Goal: Information Seeking & Learning: Learn about a topic

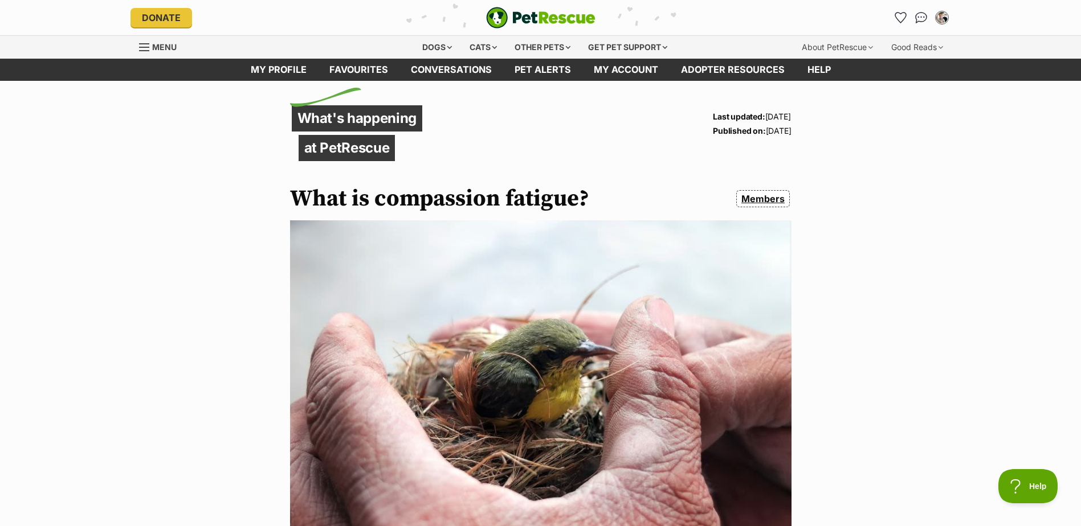
click at [149, 45] on div "Menu" at bounding box center [144, 47] width 11 height 9
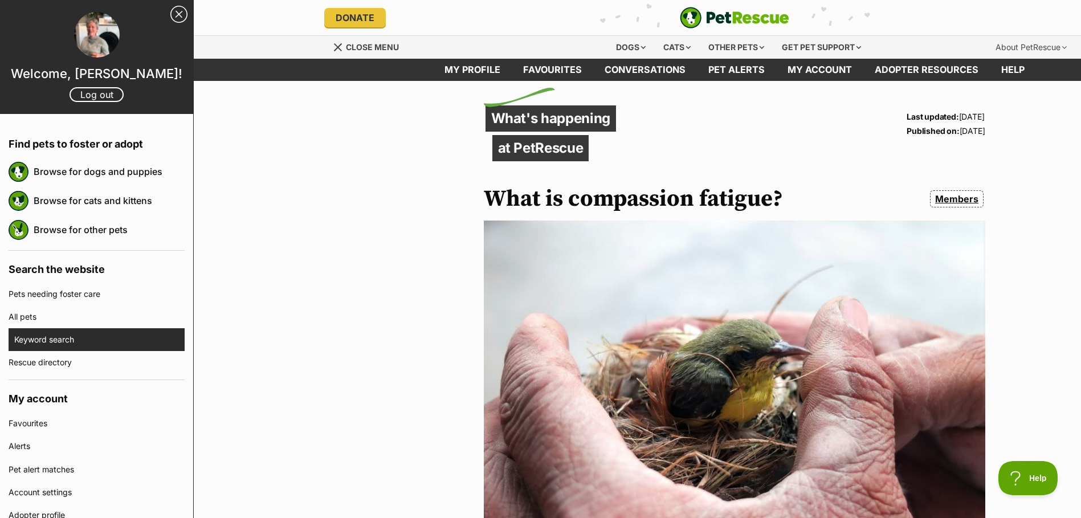
click at [47, 341] on link "Keyword search" at bounding box center [99, 339] width 170 height 23
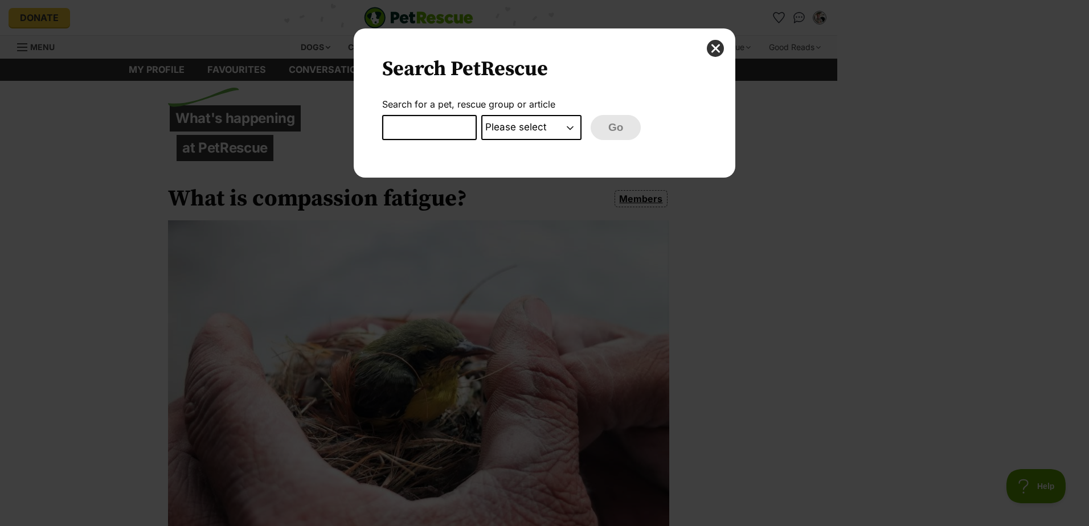
click at [423, 127] on input "Dialog Window - Close (Press escape to close)" at bounding box center [429, 127] width 95 height 25
type input "grief"
click at [578, 129] on select "Please select PetRescue ID Pet name Group Article" at bounding box center [531, 127] width 100 height 25
click at [705, 52] on div "Search PetRescue Search for a pet, rescue group or article grief Please select …" at bounding box center [545, 102] width 382 height 149
click at [713, 52] on button "close" at bounding box center [715, 48] width 17 height 17
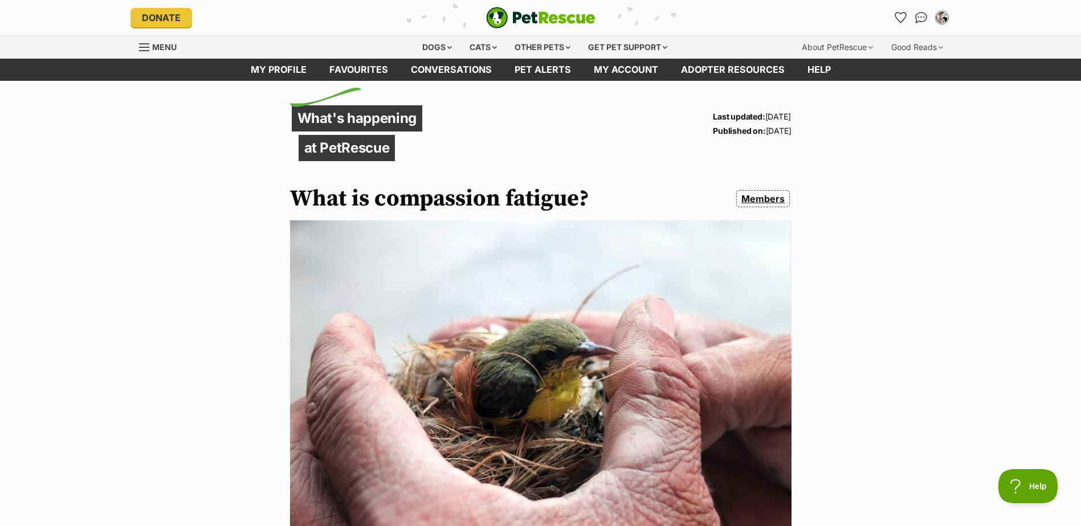
click at [167, 50] on span "Menu" at bounding box center [164, 47] width 24 height 10
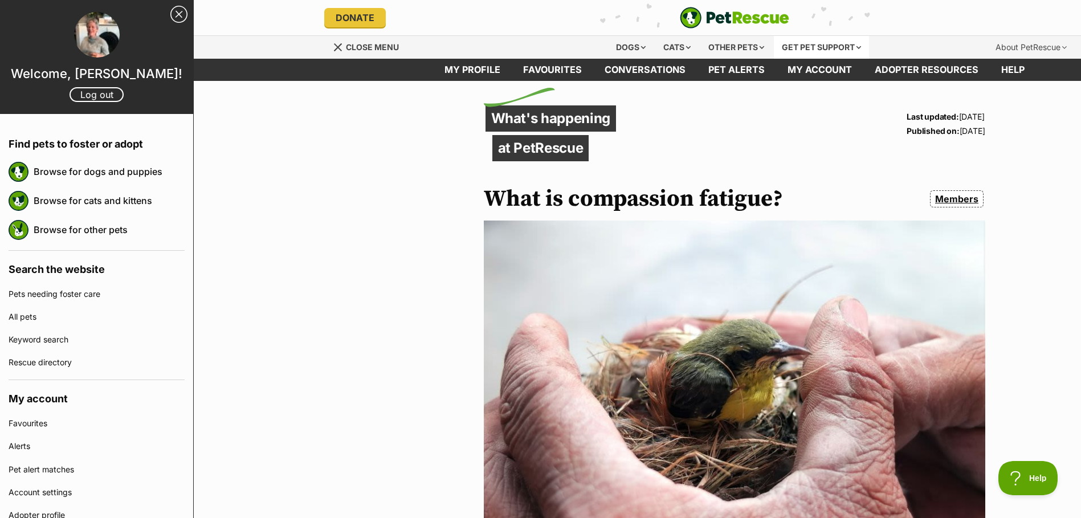
click at [806, 44] on div "Get pet support" at bounding box center [821, 47] width 95 height 23
